Goal: Transaction & Acquisition: Purchase product/service

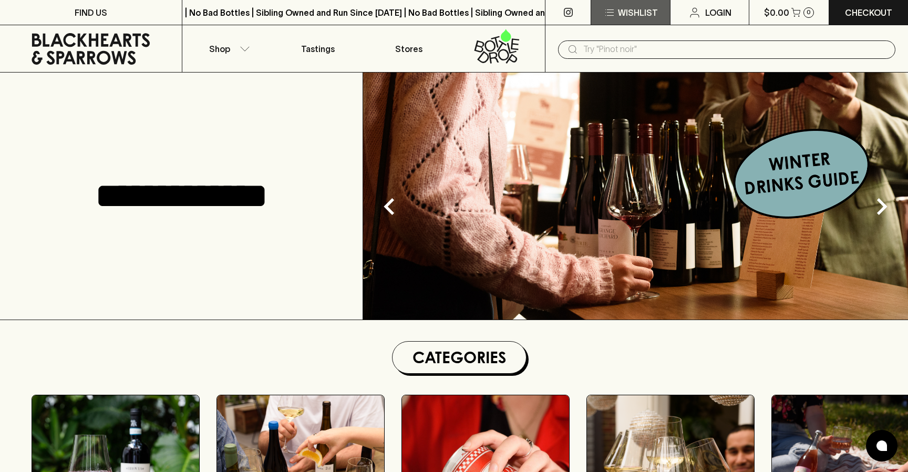
click at [638, 16] on p "Wishlist" at bounding box center [638, 12] width 40 height 13
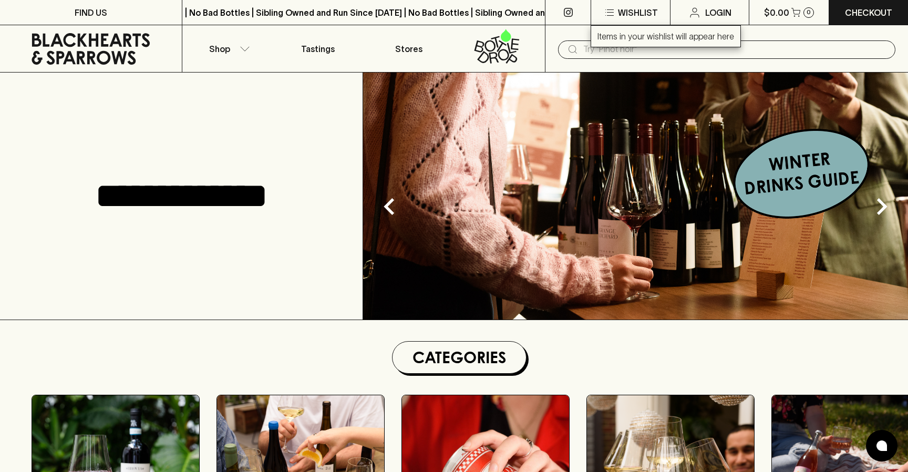
click at [228, 51] on div at bounding box center [454, 236] width 908 height 472
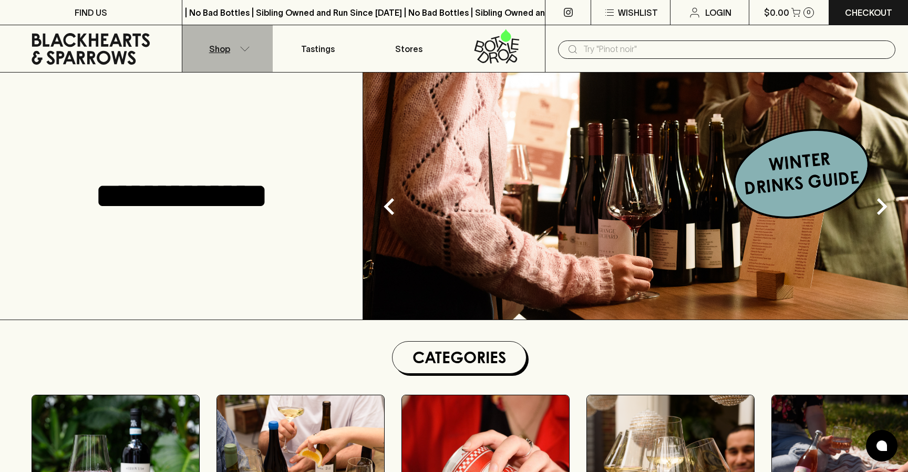
click at [257, 45] on button "Shop" at bounding box center [227, 48] width 91 height 47
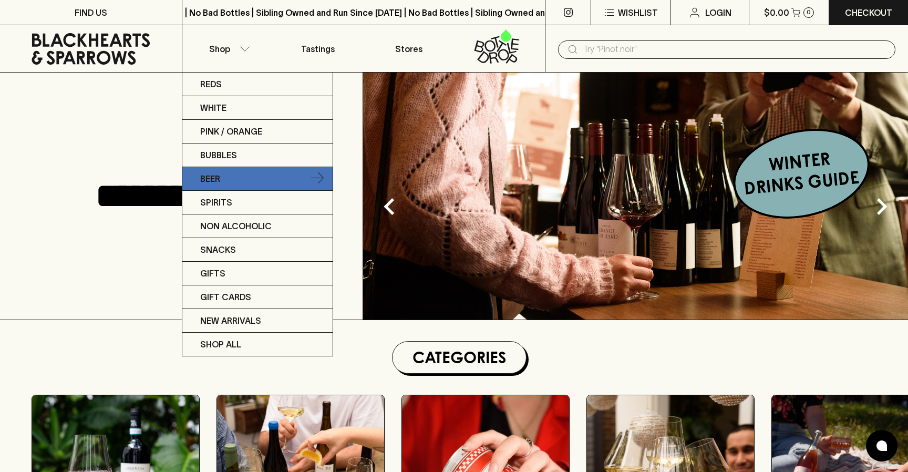
click at [278, 183] on link "Beer" at bounding box center [257, 179] width 150 height 24
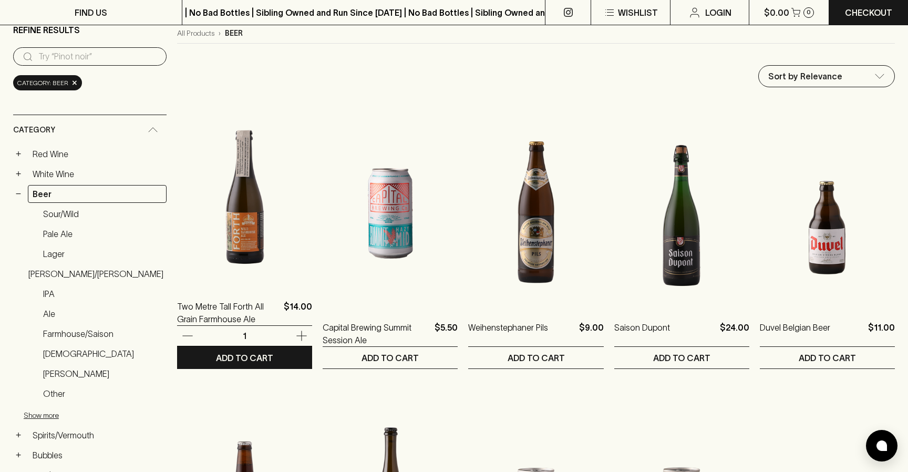
scroll to position [97, 0]
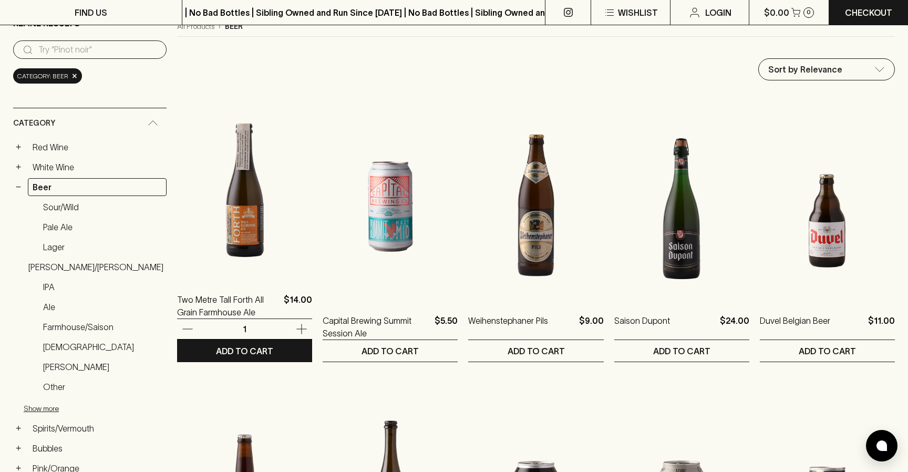
click at [279, 183] on img at bounding box center [244, 185] width 135 height 184
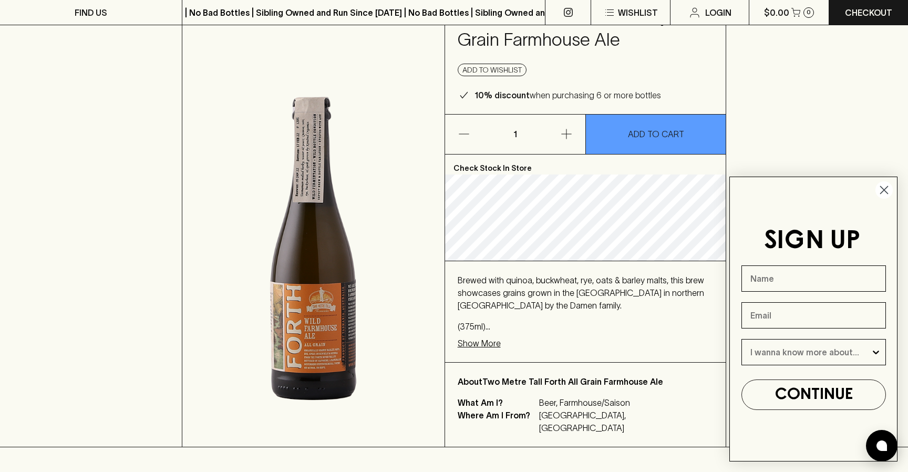
scroll to position [77, 0]
